Goal: Information Seeking & Learning: Learn about a topic

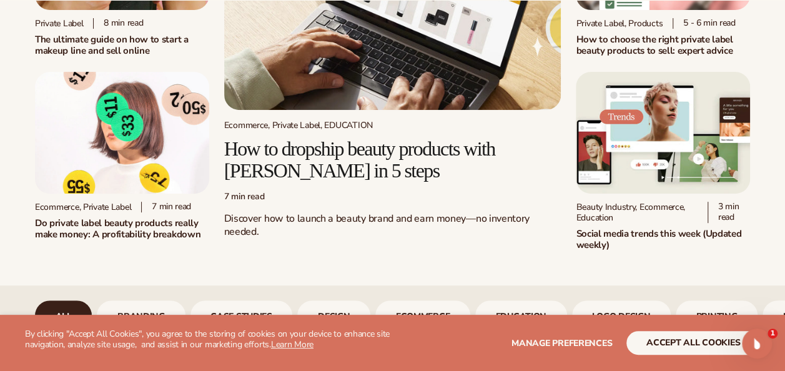
scroll to position [62, 0]
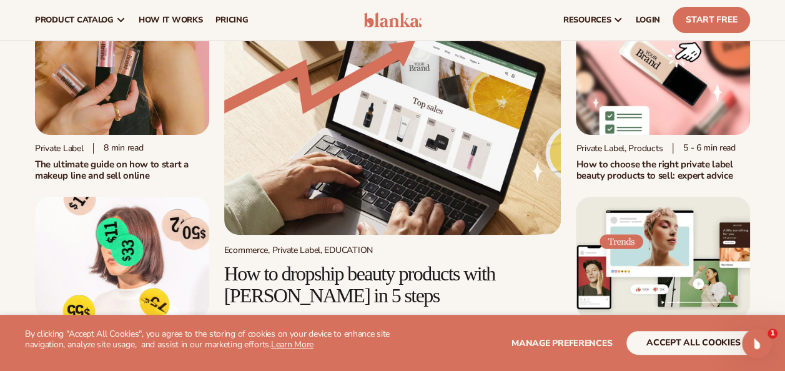
click at [638, 164] on h2 "How to choose the right private label beauty products to sell: expert advice" at bounding box center [662, 170] width 174 height 23
